Goal: Task Accomplishment & Management: Complete application form

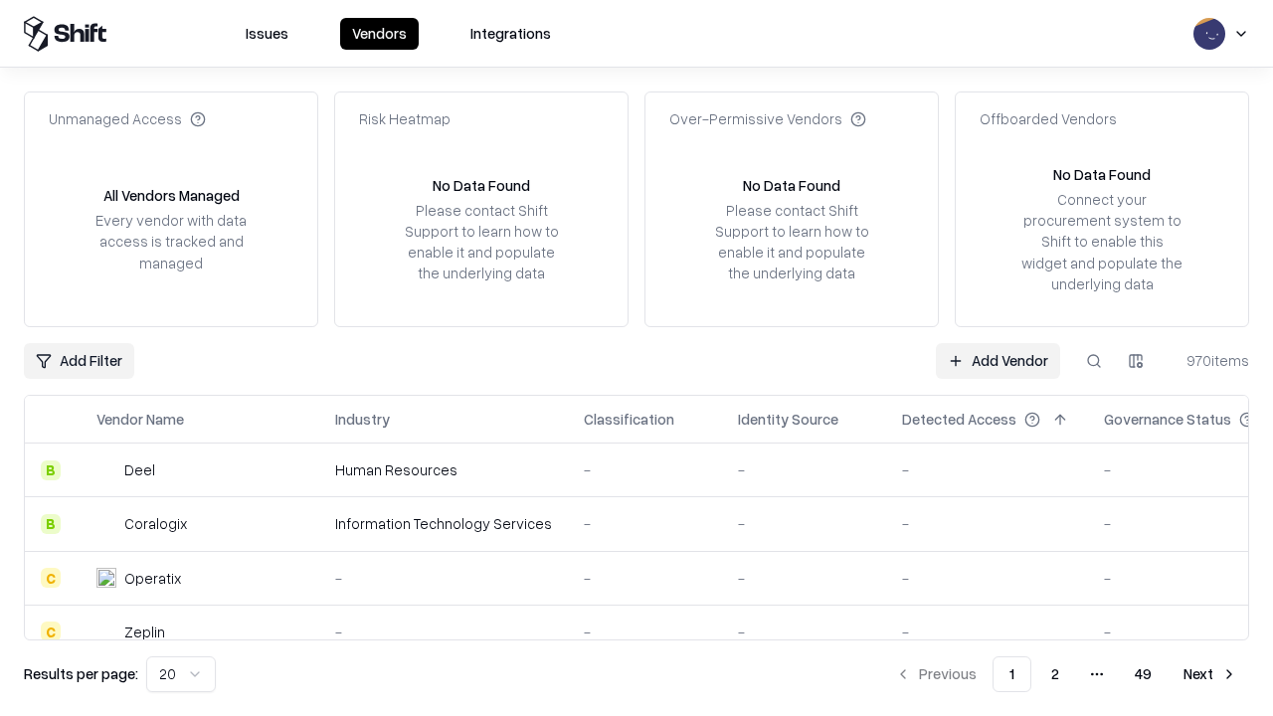
click at [998, 360] on link "Add Vendor" at bounding box center [998, 361] width 124 height 36
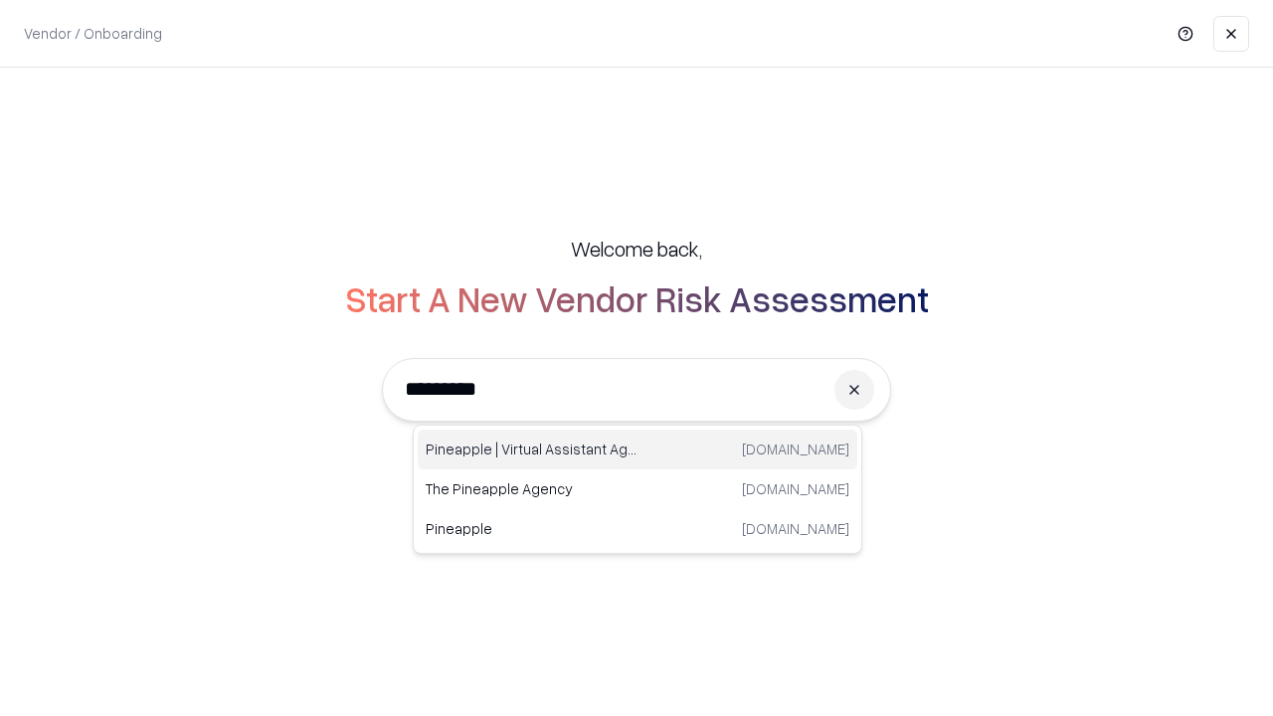
click at [638, 450] on div "Pineapple | Virtual Assistant Agency trypineapple.com" at bounding box center [638, 450] width 440 height 40
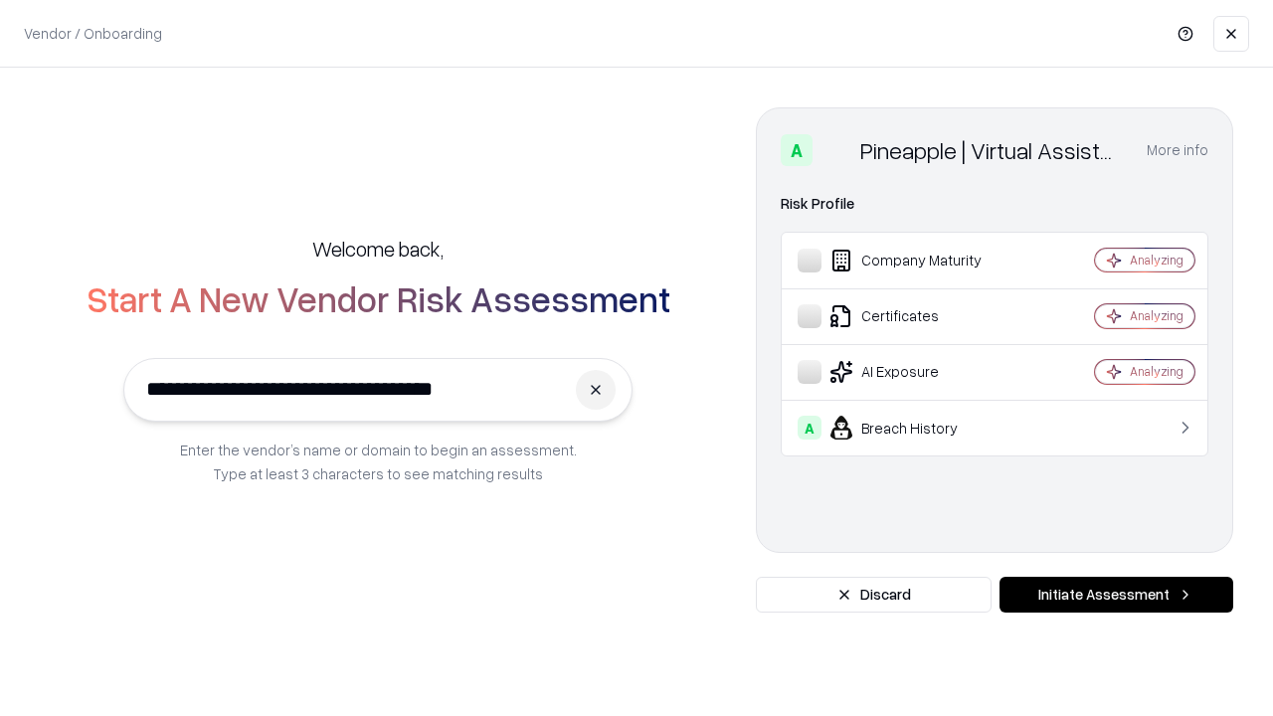
type input "**********"
click at [1116, 595] on button "Initiate Assessment" at bounding box center [1117, 595] width 234 height 36
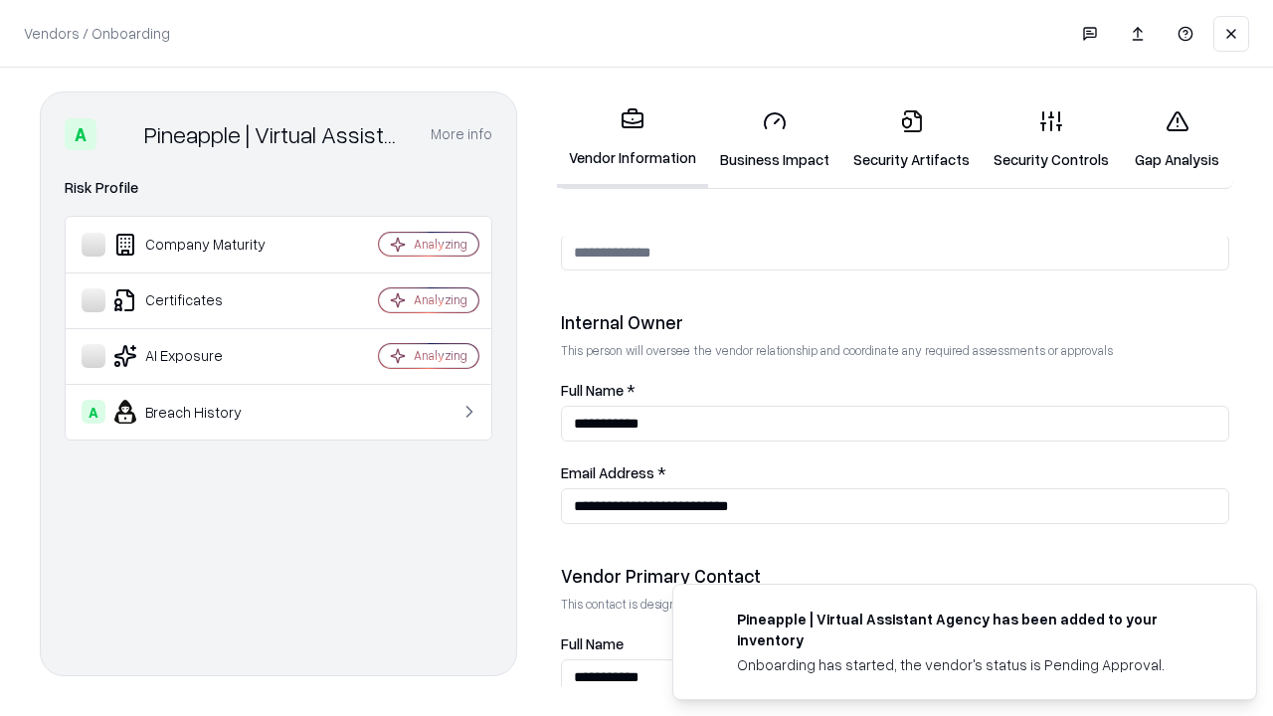
scroll to position [1031, 0]
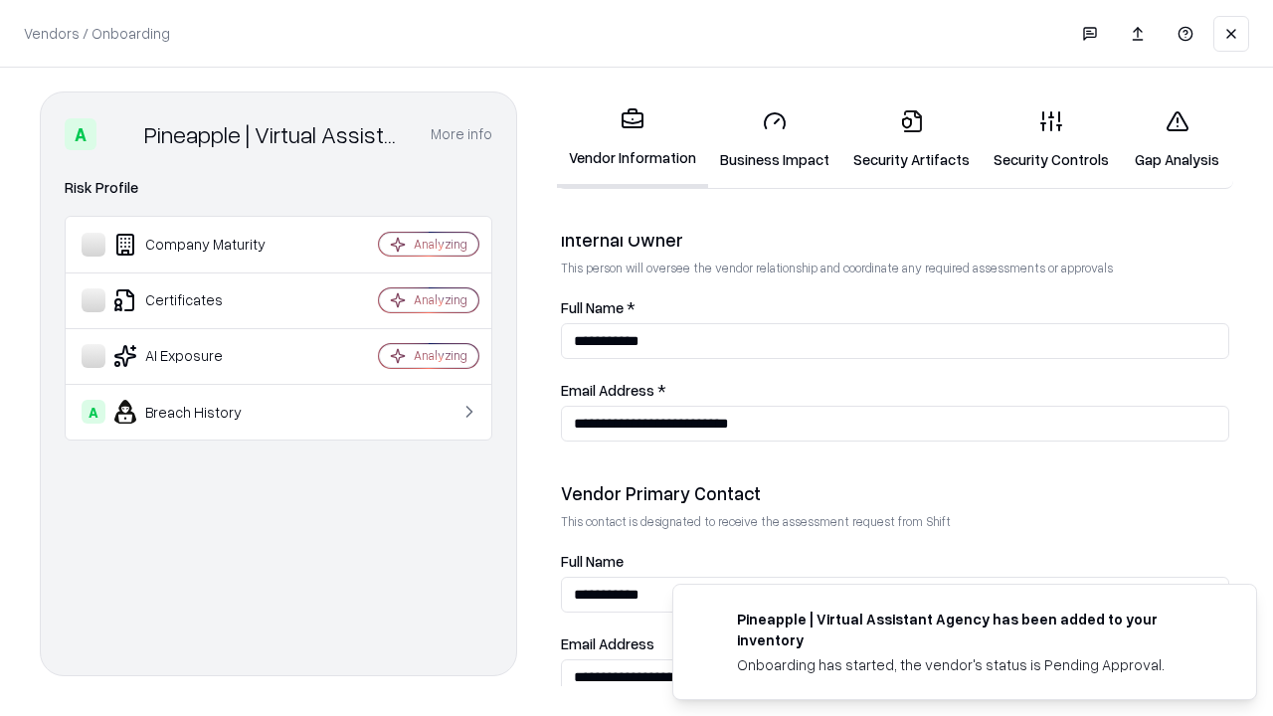
click at [775, 139] on link "Business Impact" at bounding box center [774, 140] width 133 height 93
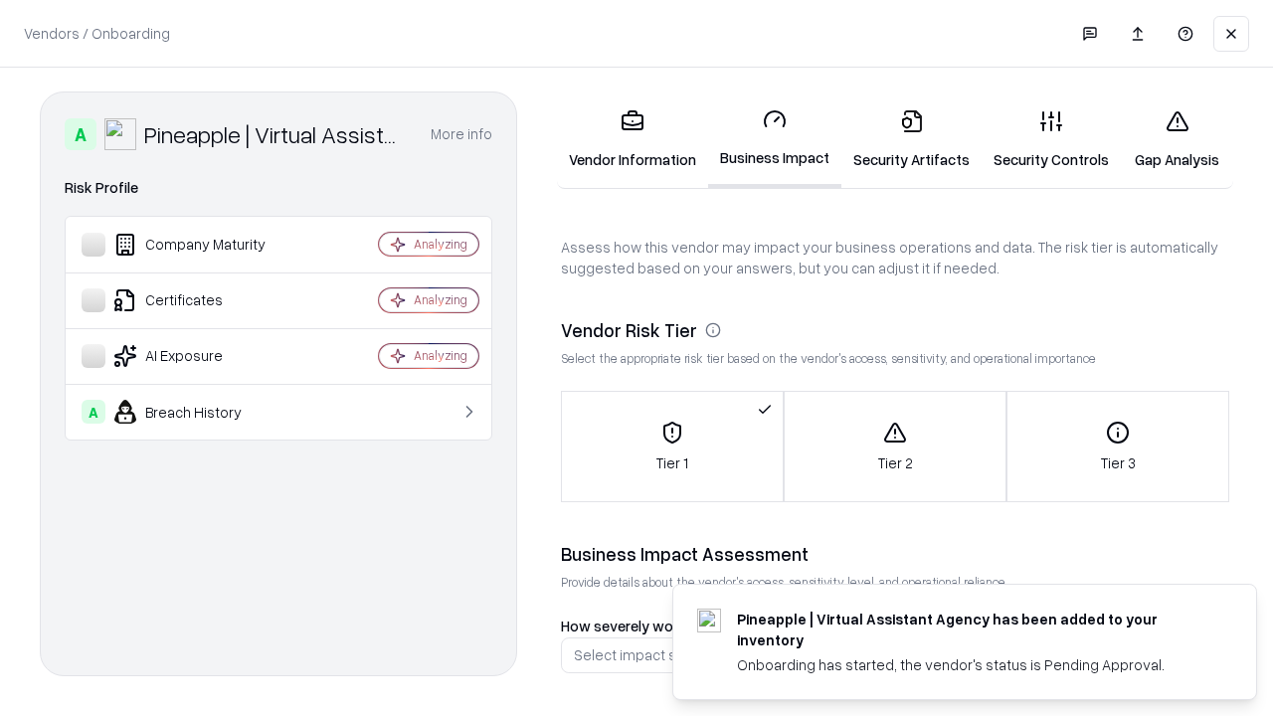
click at [911, 139] on link "Security Artifacts" at bounding box center [912, 140] width 140 height 93
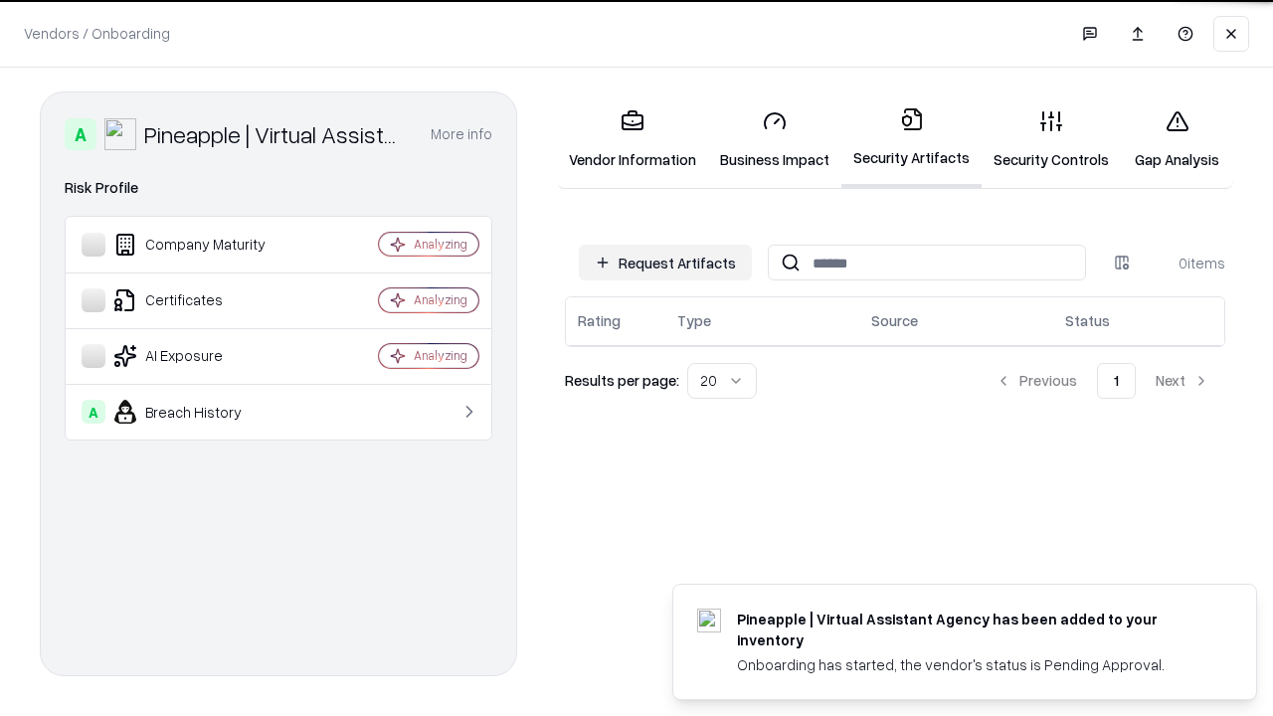
click at [666, 262] on button "Request Artifacts" at bounding box center [665, 263] width 173 height 36
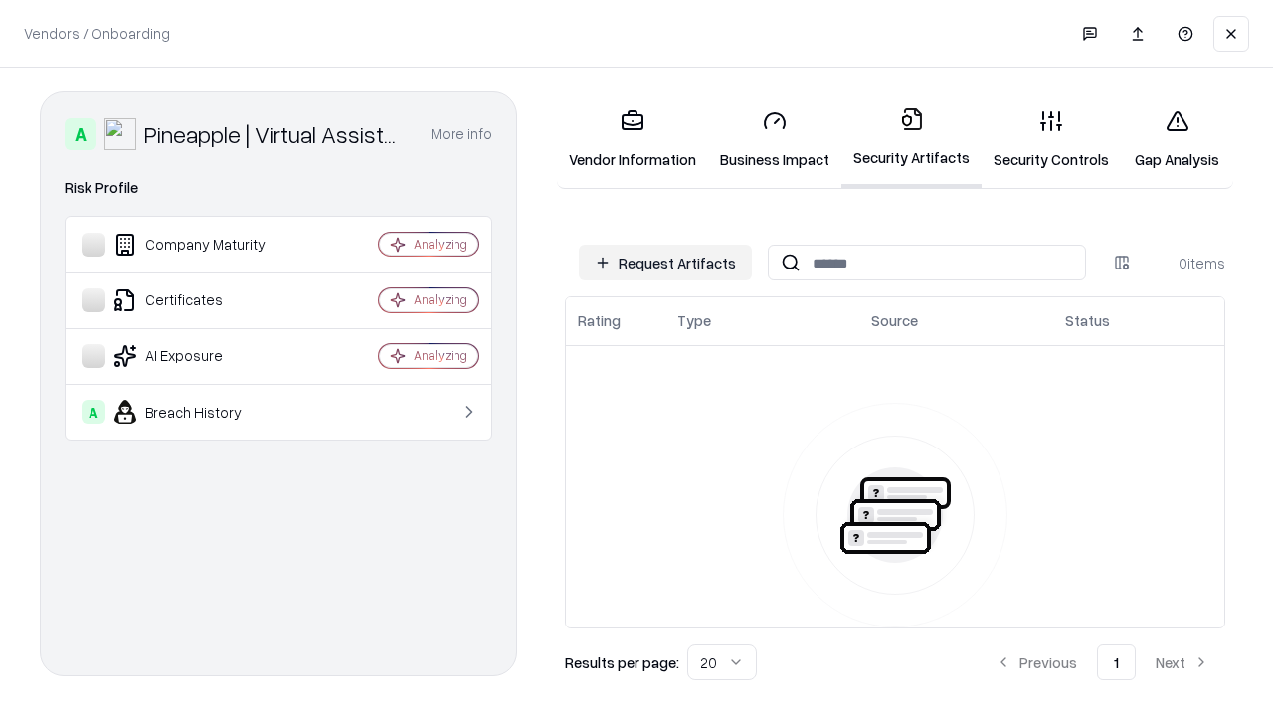
click at [666, 263] on button "Request Artifacts" at bounding box center [665, 263] width 173 height 36
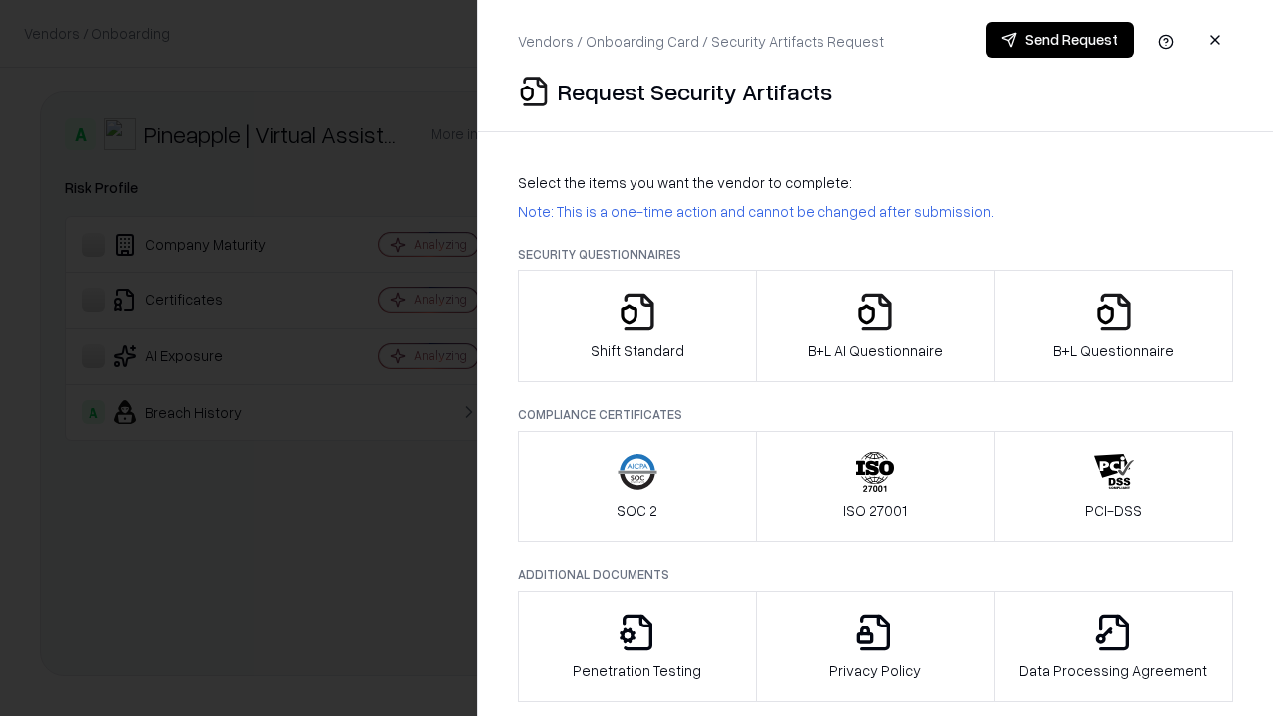
click at [637, 326] on icon "button" at bounding box center [638, 312] width 40 height 40
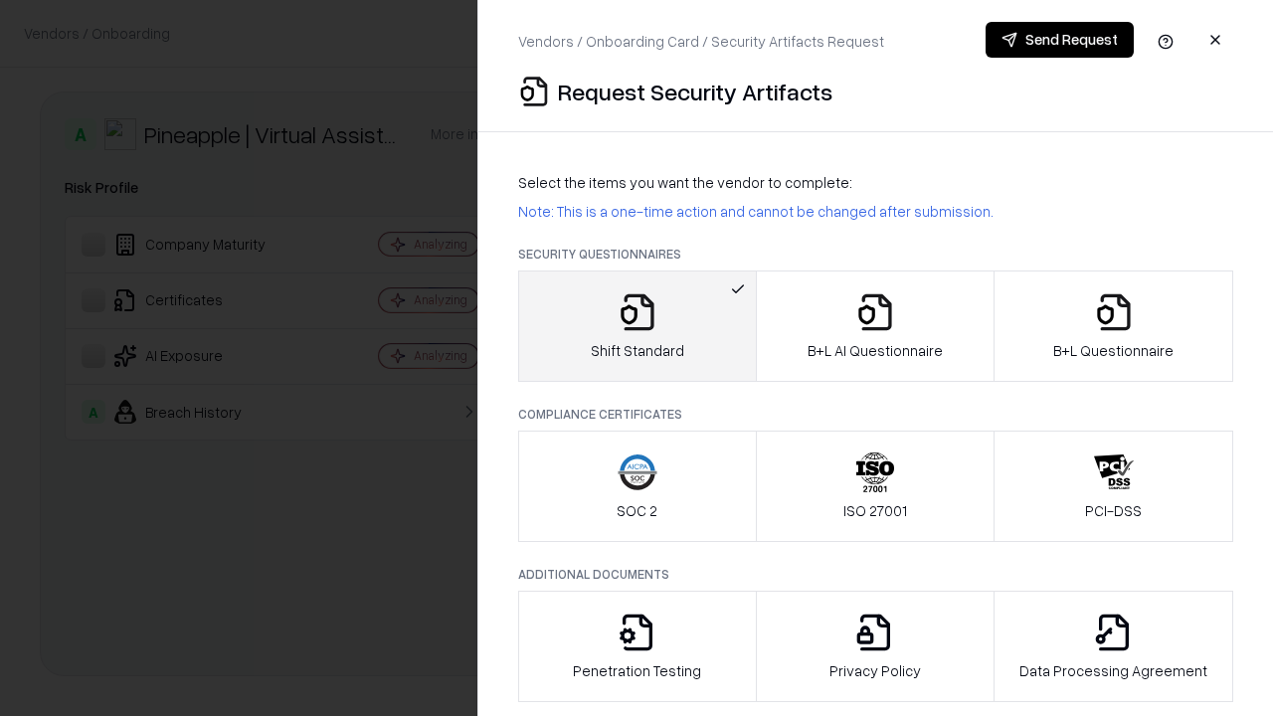
click at [1059, 40] on button "Send Request" at bounding box center [1060, 40] width 148 height 36
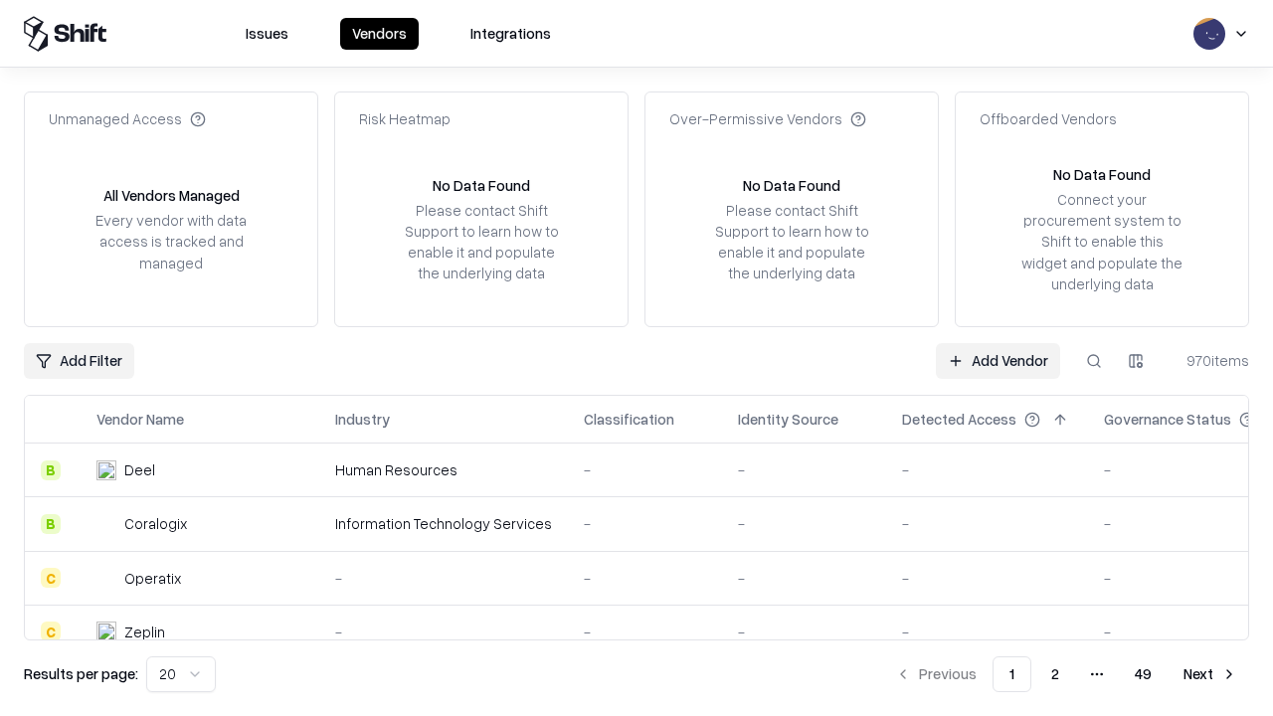
click at [1094, 360] on button at bounding box center [1094, 361] width 36 height 36
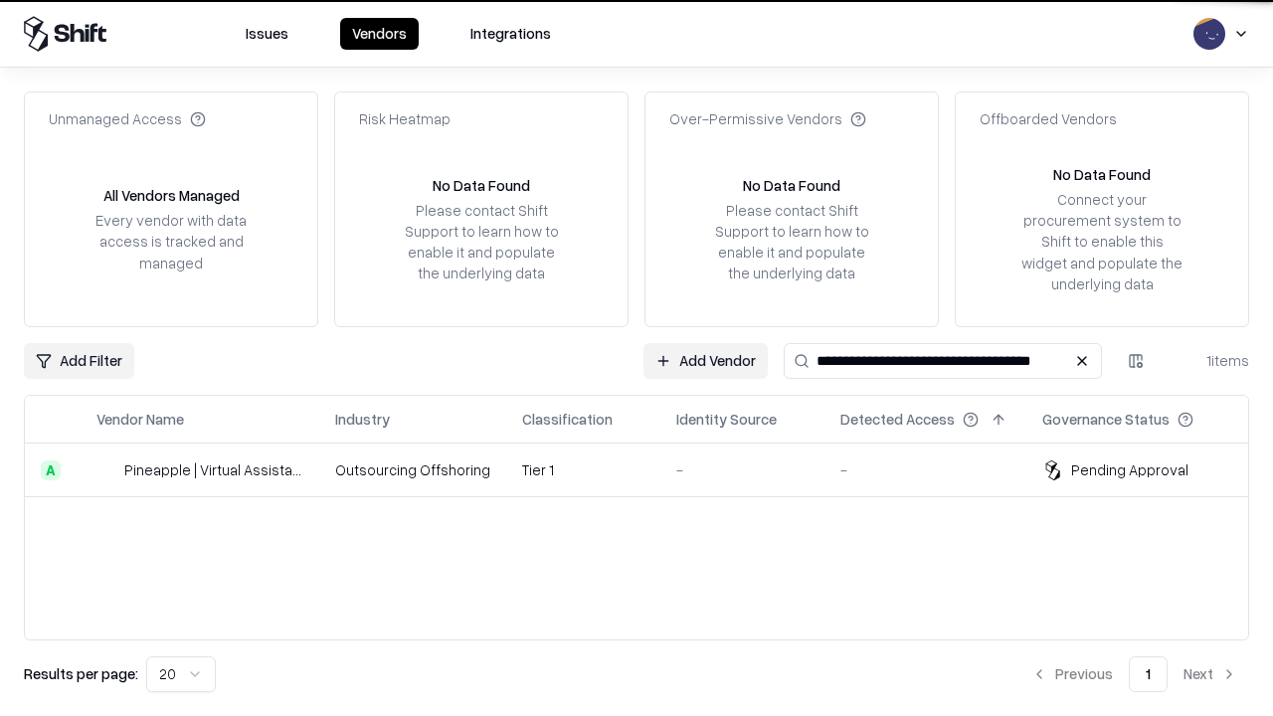
type input "**********"
click at [649, 470] on td "Tier 1" at bounding box center [583, 471] width 154 height 54
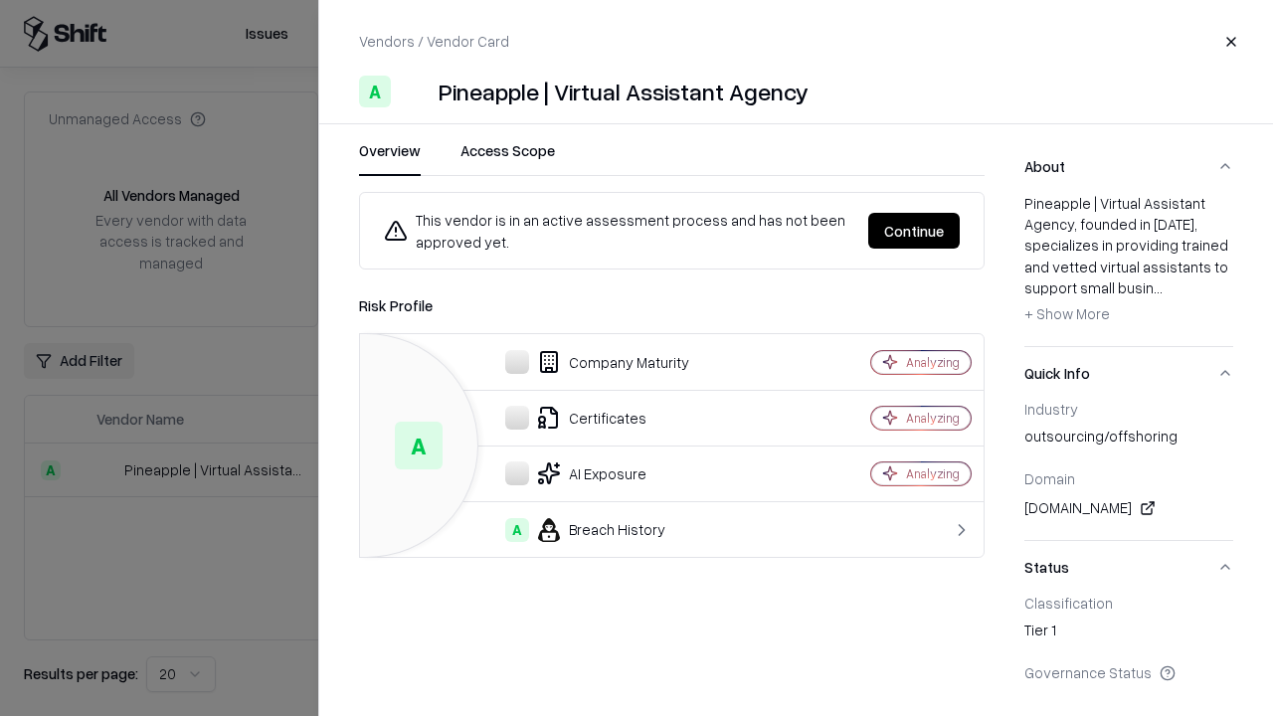
click at [914, 231] on button "Continue" at bounding box center [914, 231] width 92 height 36
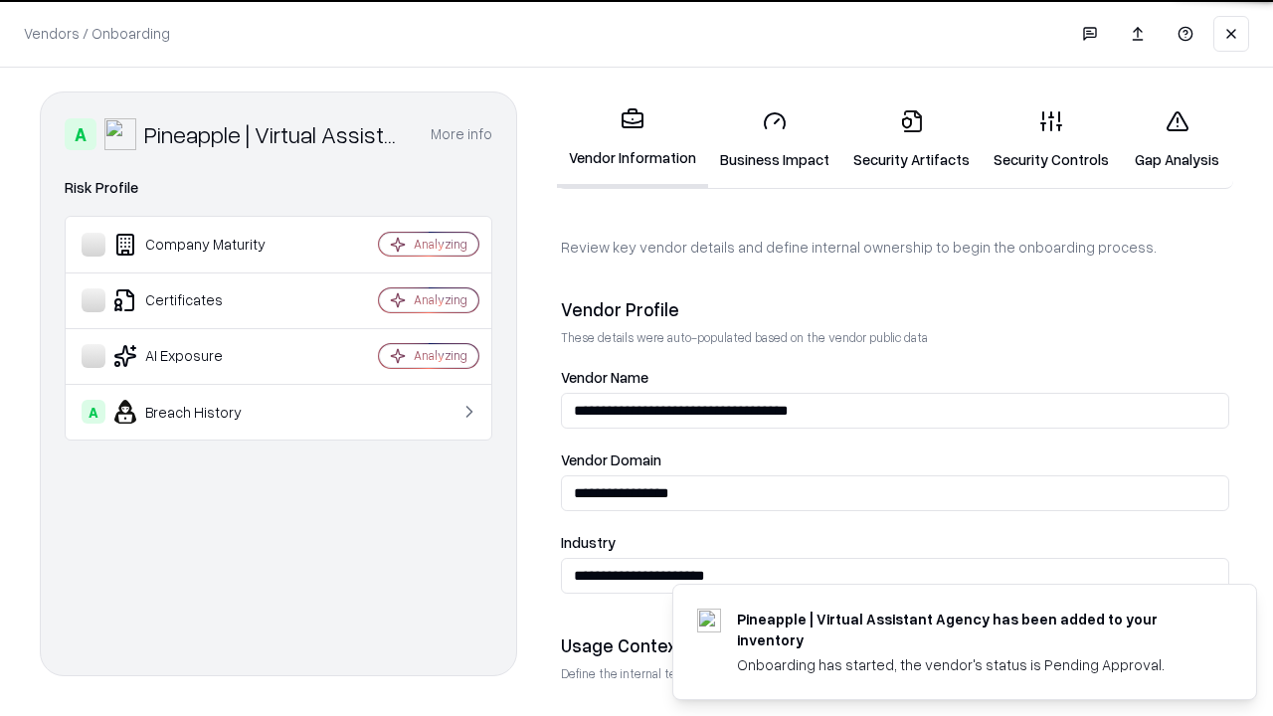
click at [911, 139] on link "Security Artifacts" at bounding box center [912, 140] width 140 height 93
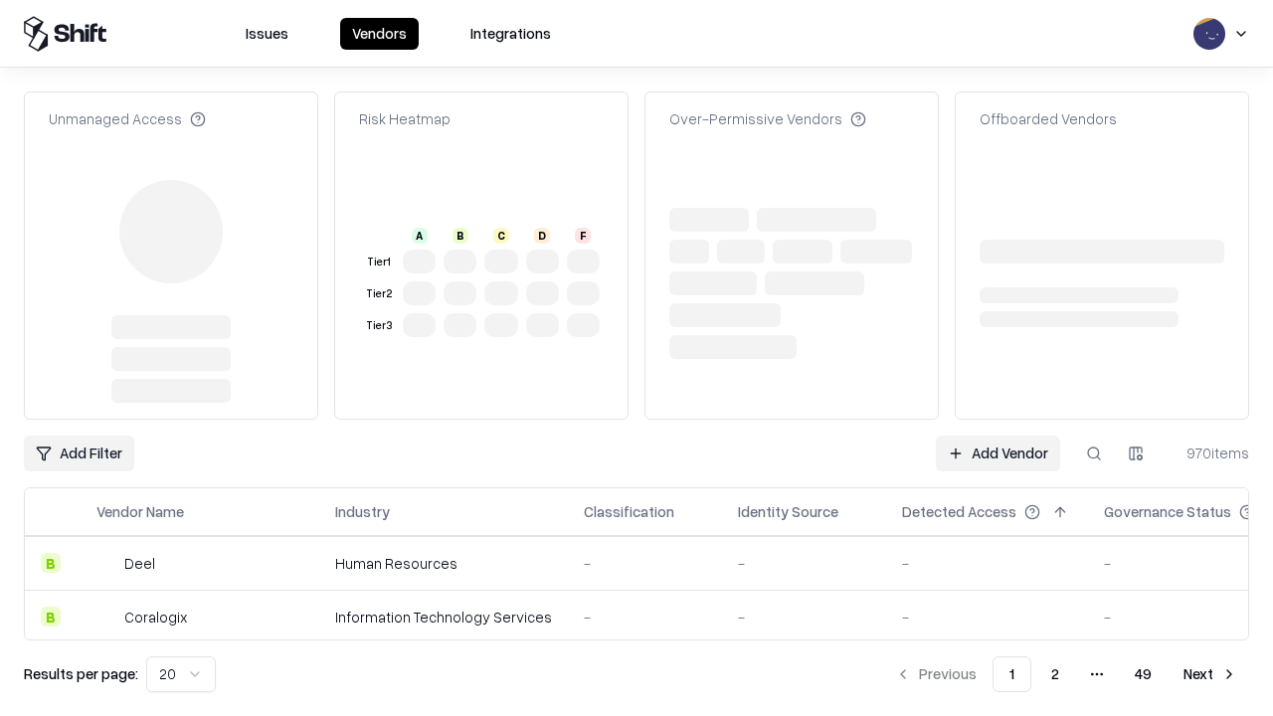
click at [998, 454] on link "Add Vendor" at bounding box center [998, 454] width 124 height 36
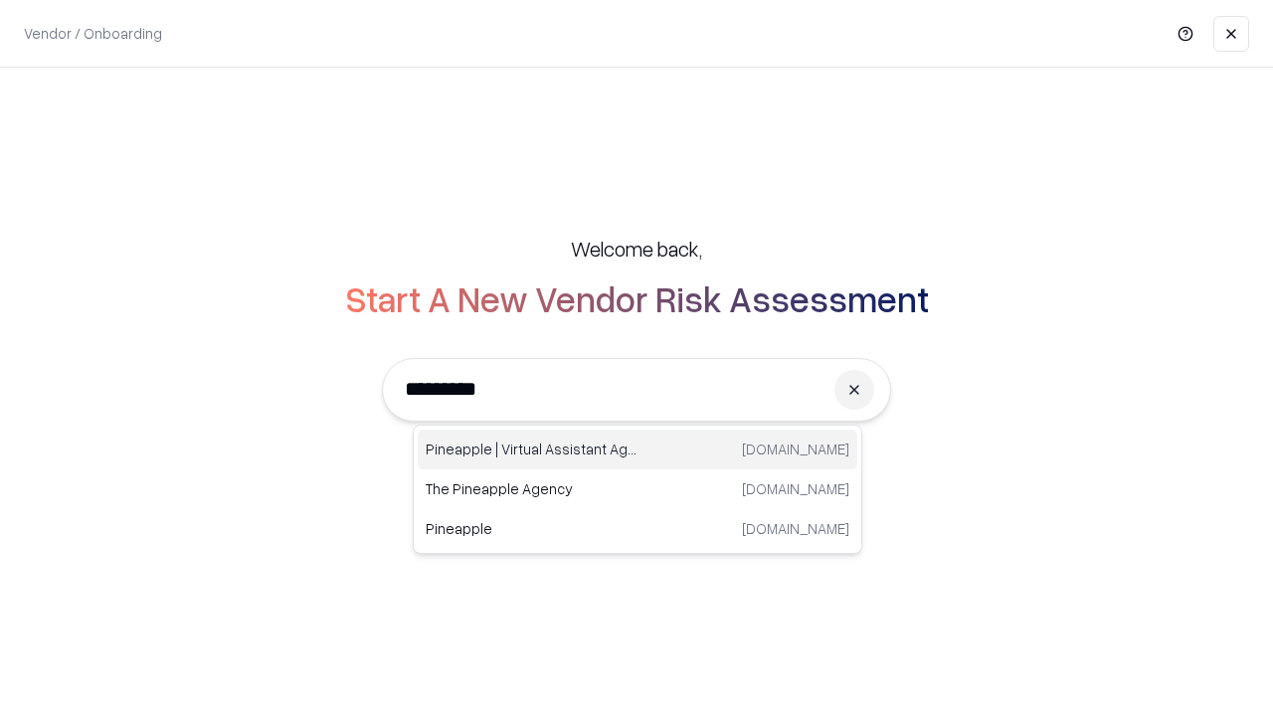
click at [638, 450] on div "Pineapple | Virtual Assistant Agency trypineapple.com" at bounding box center [638, 450] width 440 height 40
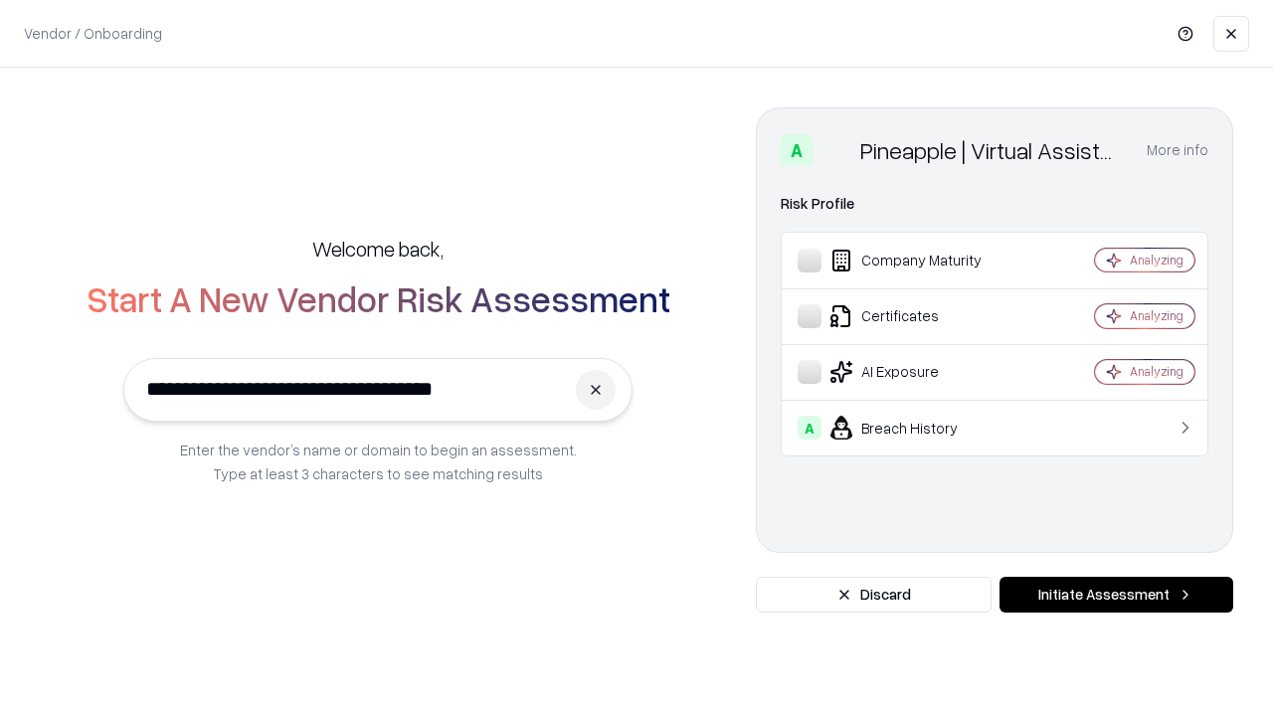
type input "**********"
click at [1116, 595] on button "Initiate Assessment" at bounding box center [1117, 595] width 234 height 36
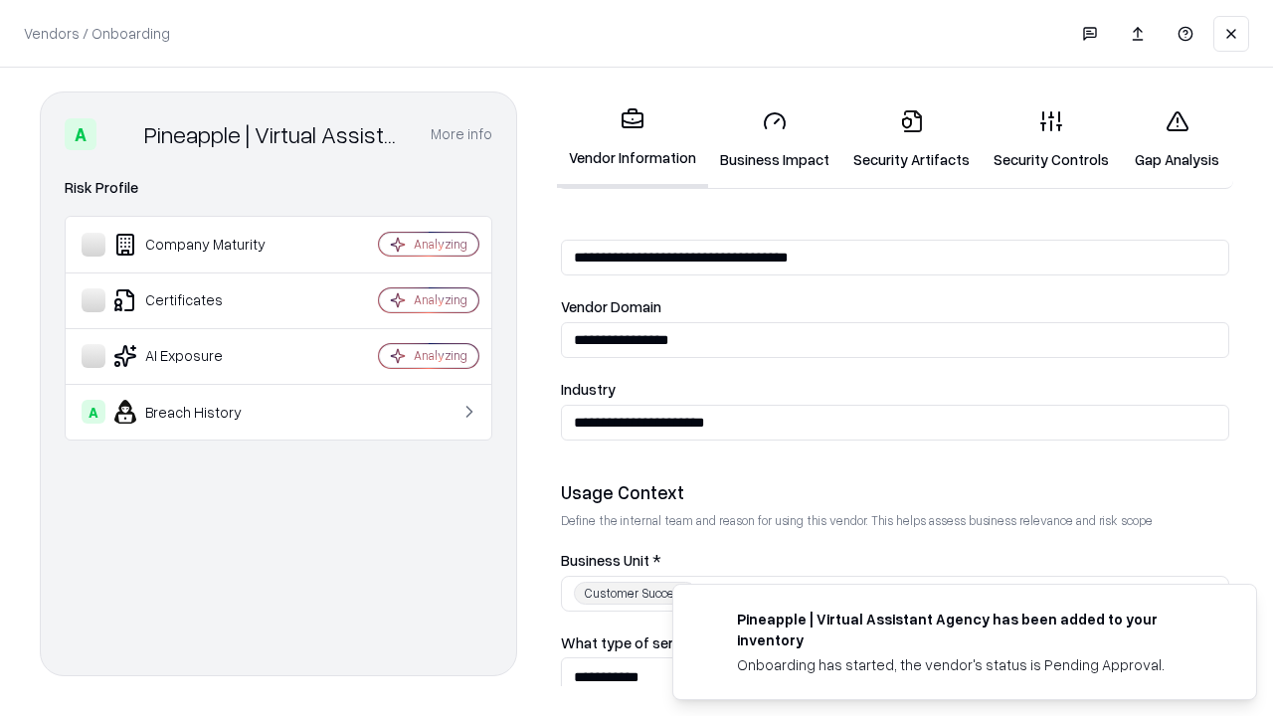
scroll to position [694, 0]
